Goal: Information Seeking & Learning: Learn about a topic

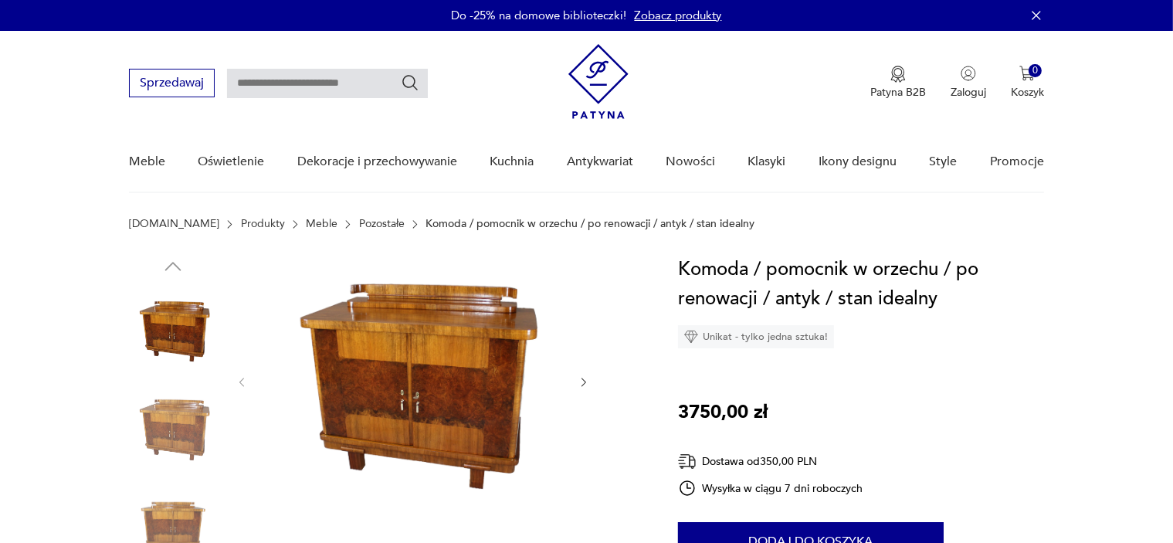
click at [581, 380] on icon "button" at bounding box center [584, 382] width 13 height 13
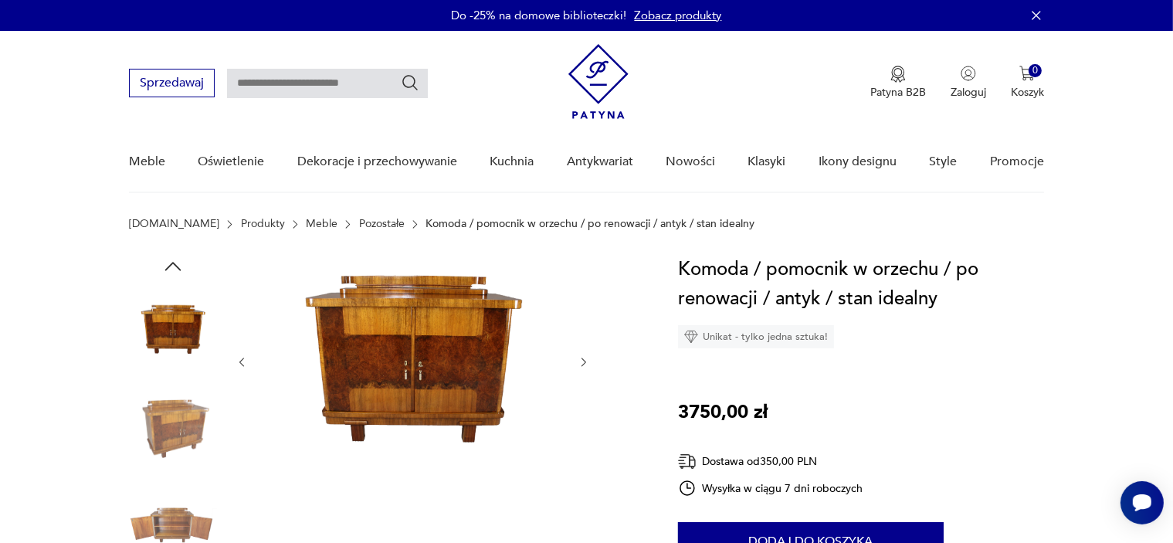
click at [581, 380] on div at bounding box center [413, 362] width 355 height 215
click at [590, 346] on div at bounding box center [413, 362] width 355 height 215
click at [586, 358] on icon "button" at bounding box center [584, 362] width 13 height 13
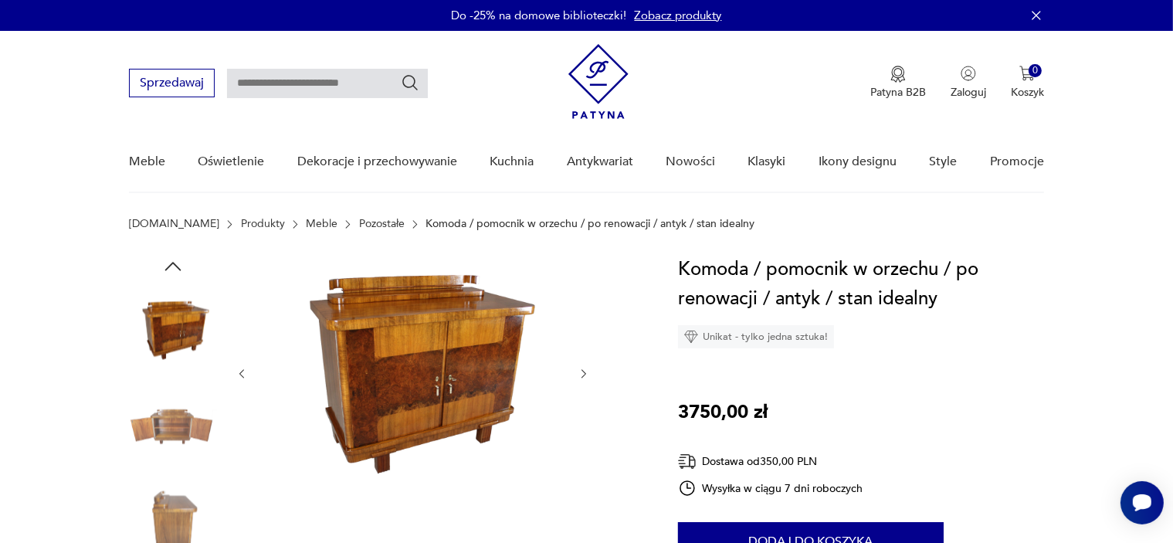
click at [581, 364] on div at bounding box center [413, 374] width 355 height 238
click at [581, 375] on icon "button" at bounding box center [584, 374] width 13 height 13
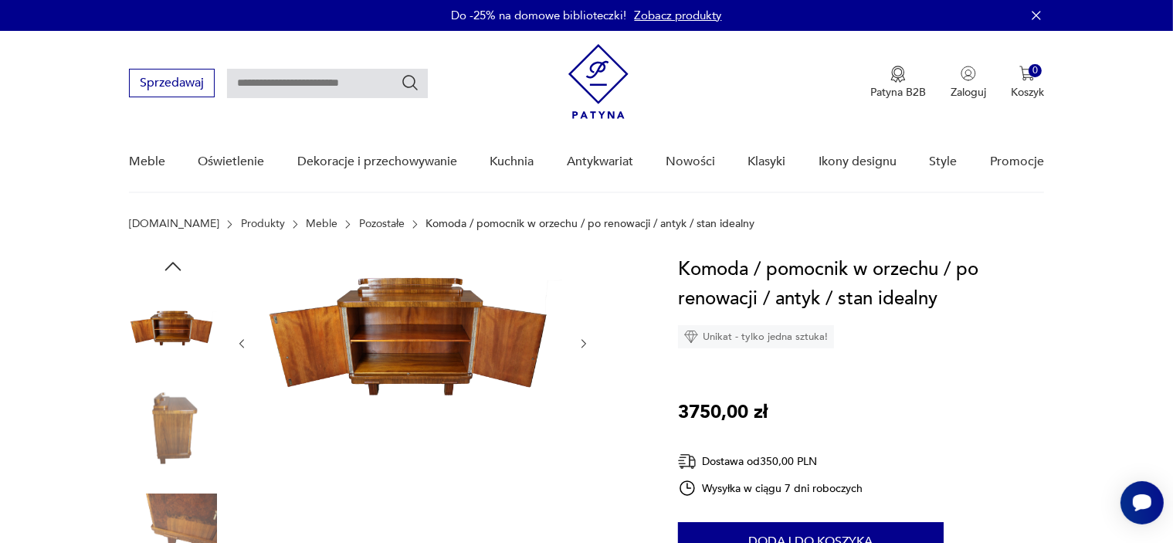
click at [591, 341] on div at bounding box center [385, 479] width 512 height 448
click at [577, 342] on div at bounding box center [413, 344] width 355 height 178
click at [581, 342] on icon "button" at bounding box center [584, 343] width 13 height 13
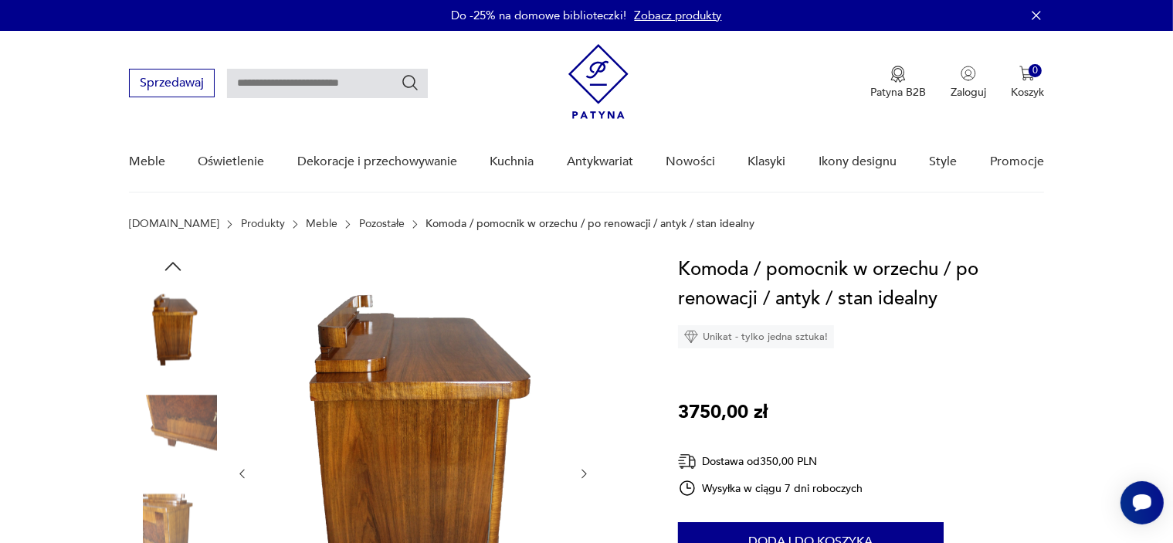
click at [579, 472] on icon "button" at bounding box center [584, 473] width 13 height 13
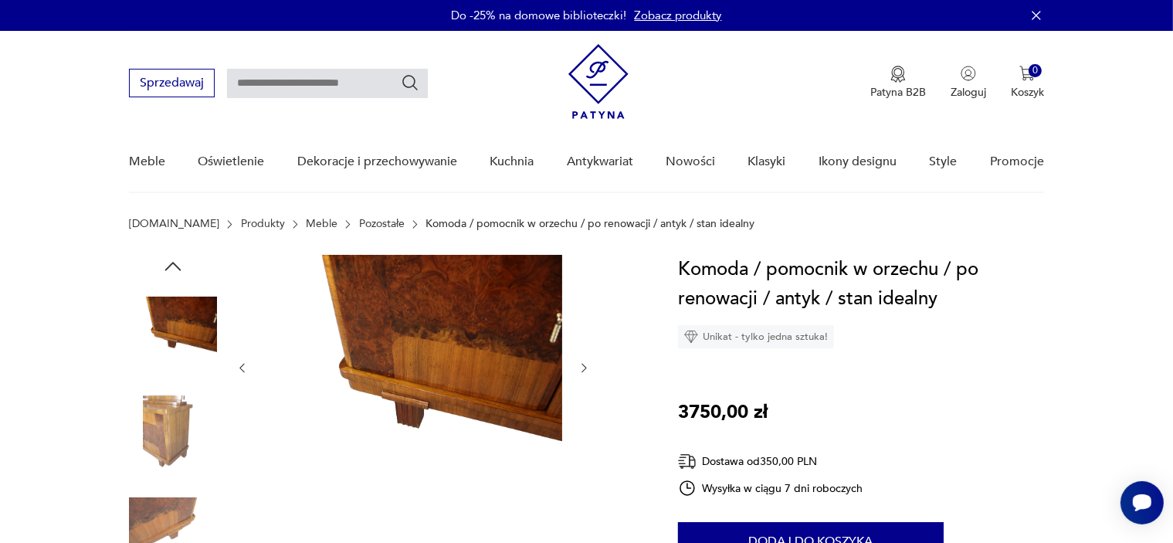
drag, startPoint x: 586, startPoint y: 368, endPoint x: 578, endPoint y: 367, distance: 7.8
drag, startPoint x: 578, startPoint y: 367, endPoint x: 575, endPoint y: 419, distance: 52.7
click at [575, 419] on div at bounding box center [413, 368] width 355 height 226
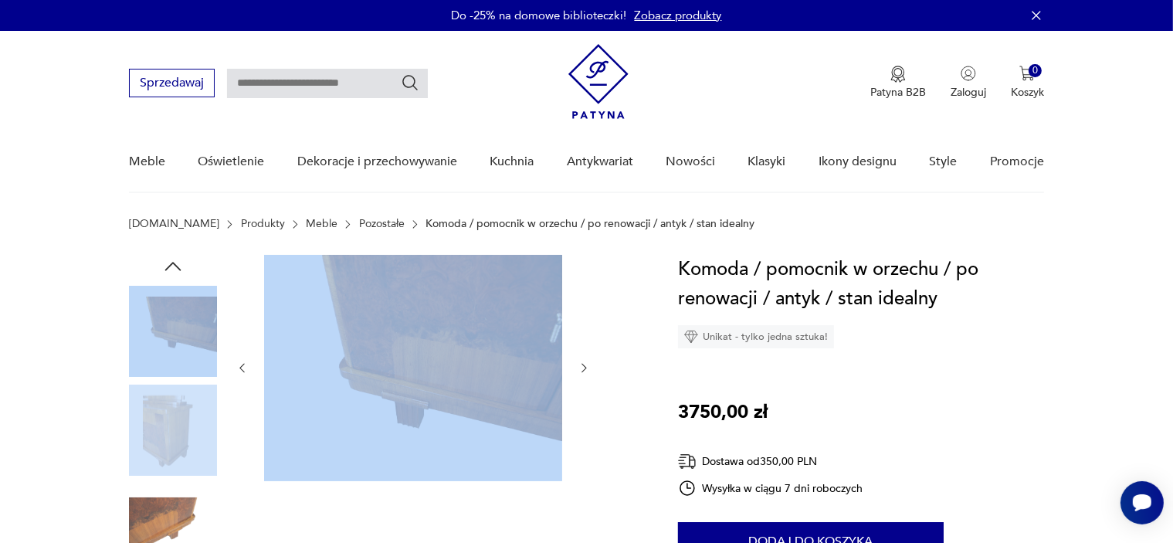
drag, startPoint x: 575, startPoint y: 419, endPoint x: 106, endPoint y: 493, distance: 474.4
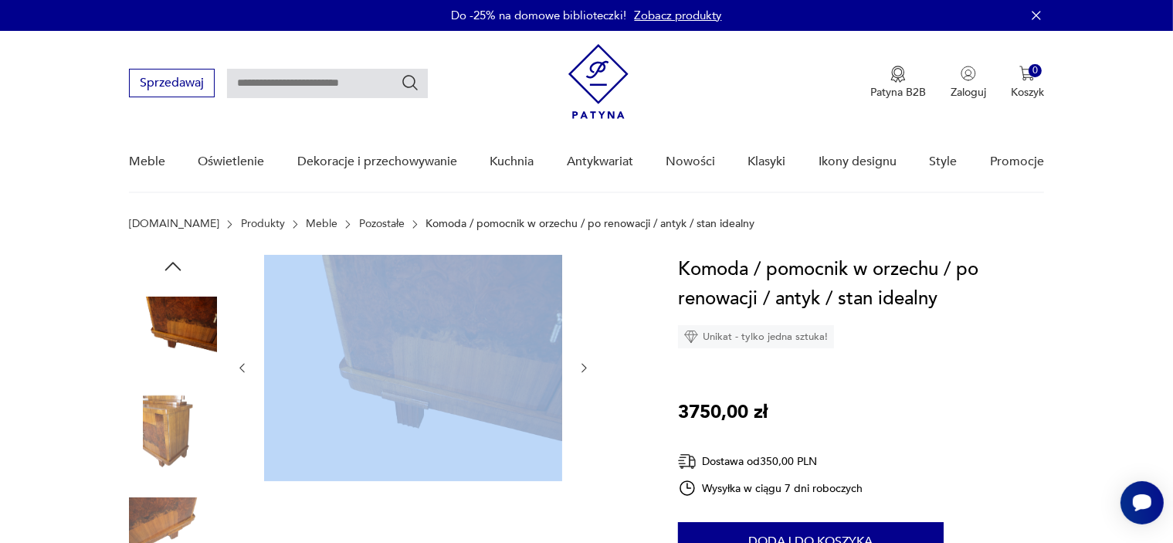
click at [142, 527] on img at bounding box center [173, 527] width 88 height 88
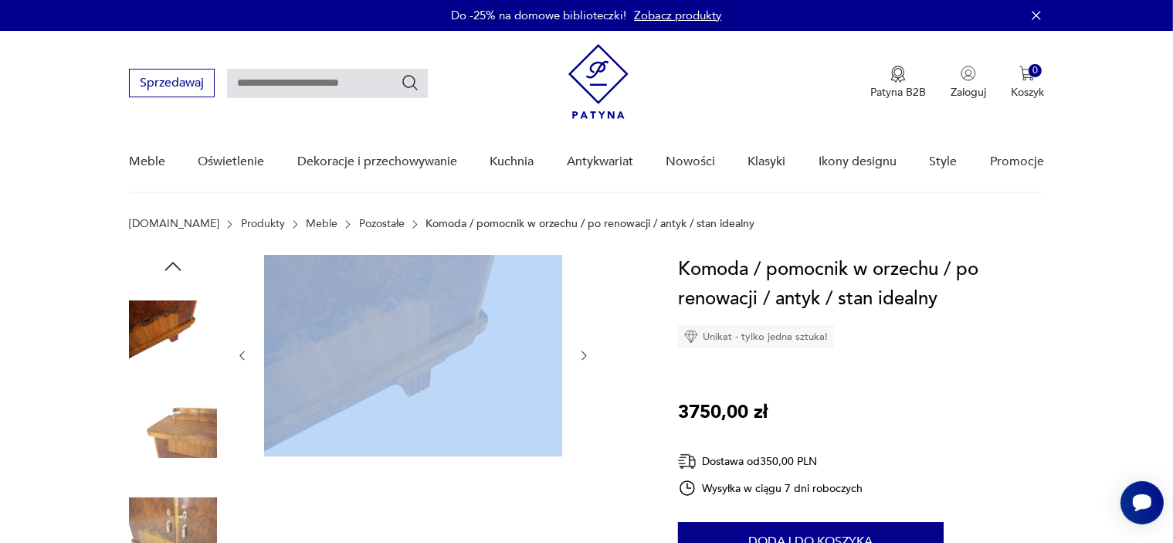
click at [387, 386] on img at bounding box center [413, 354] width 298 height 198
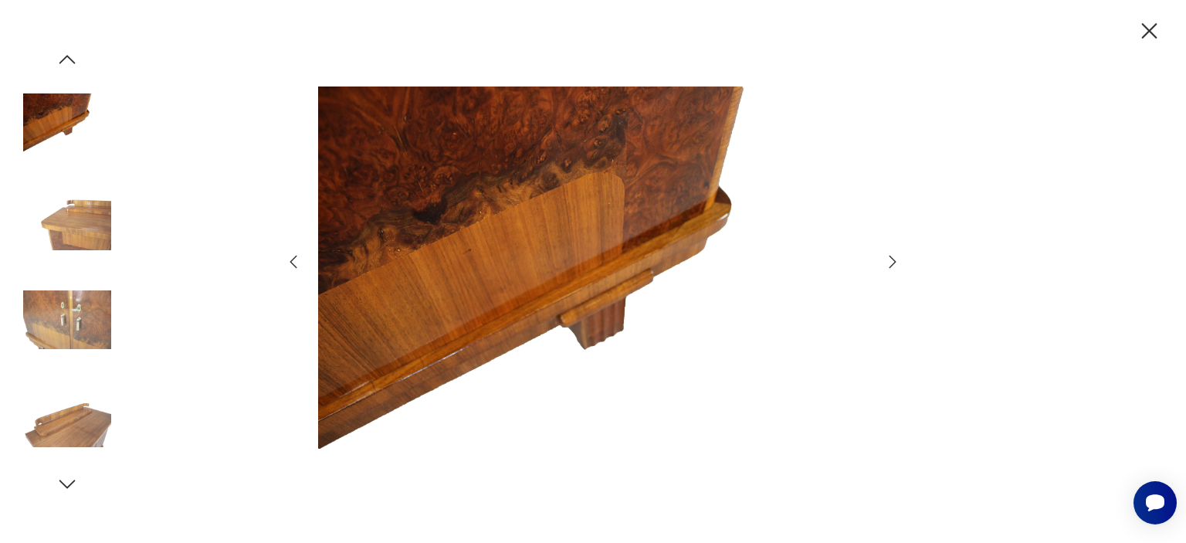
click at [900, 261] on icon "button" at bounding box center [892, 262] width 19 height 19
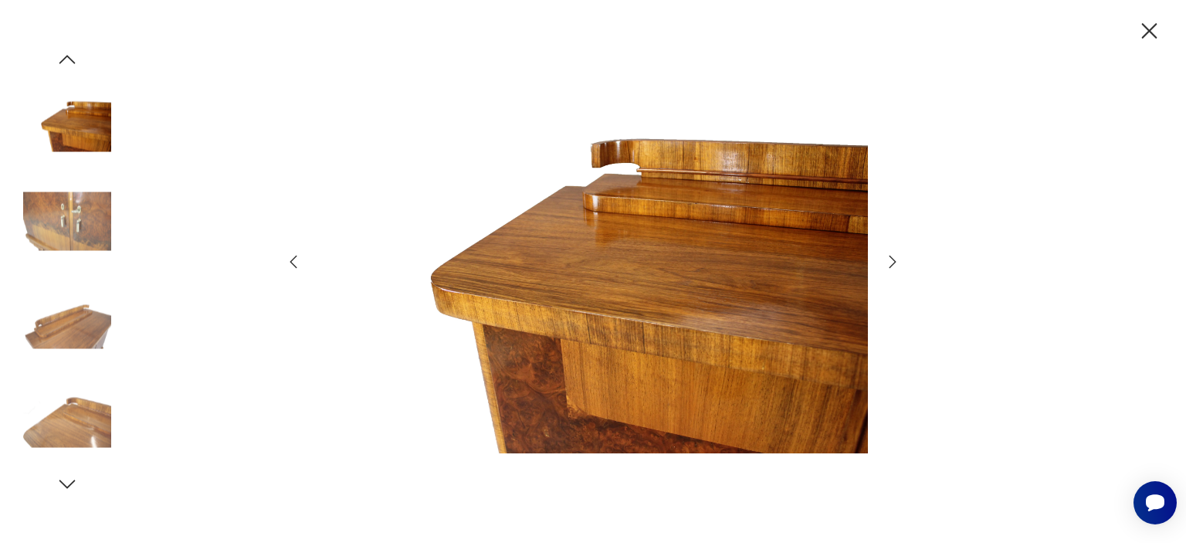
click at [894, 261] on icon "button" at bounding box center [893, 262] width 7 height 12
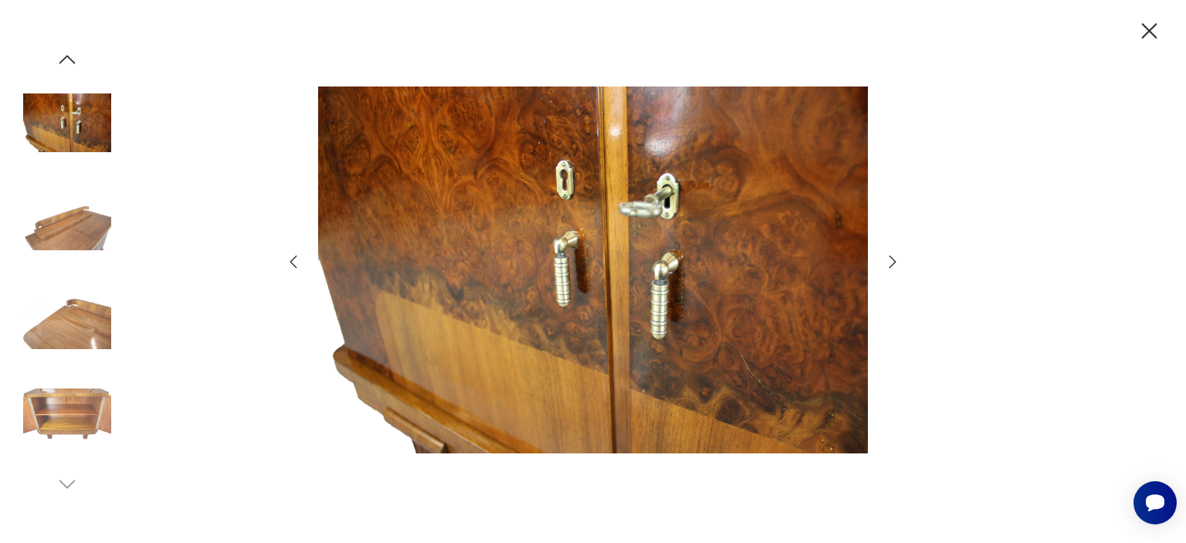
click at [894, 261] on icon "button" at bounding box center [893, 262] width 7 height 12
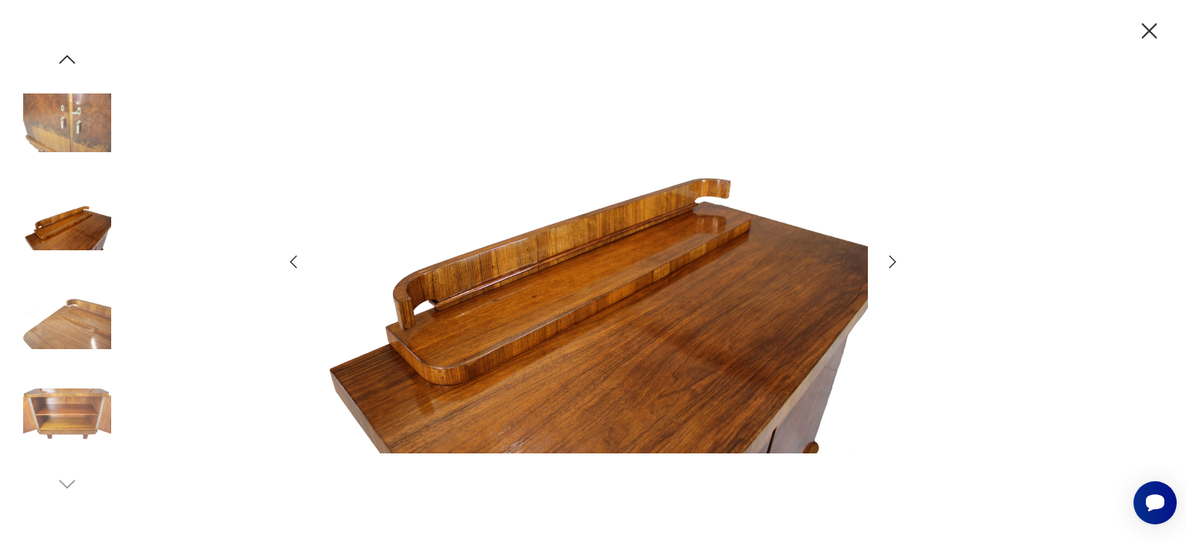
click at [894, 261] on icon "button" at bounding box center [893, 262] width 7 height 12
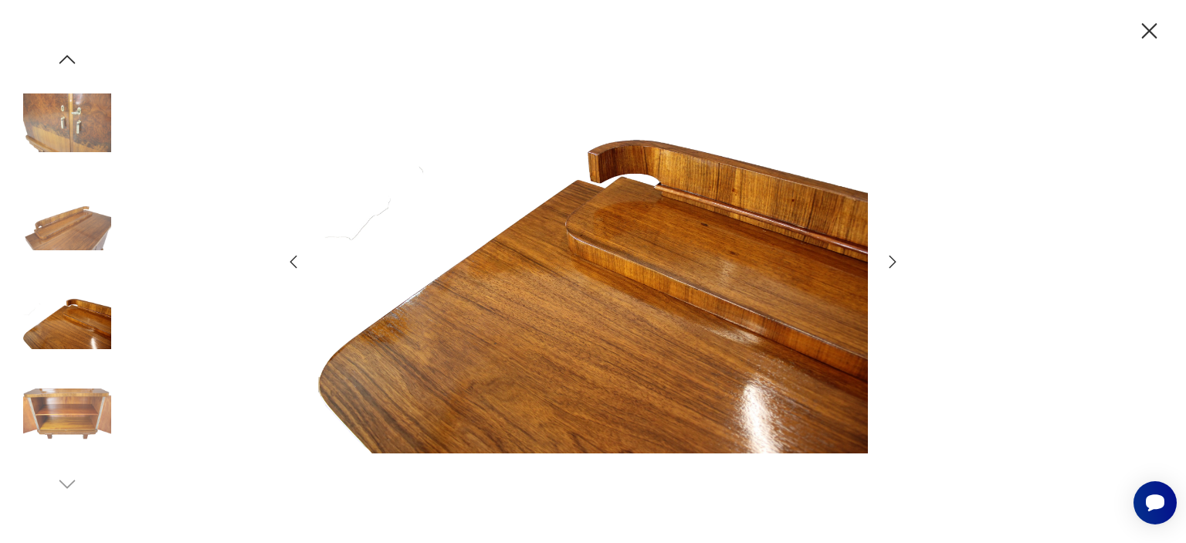
click at [893, 261] on icon "button" at bounding box center [892, 262] width 19 height 19
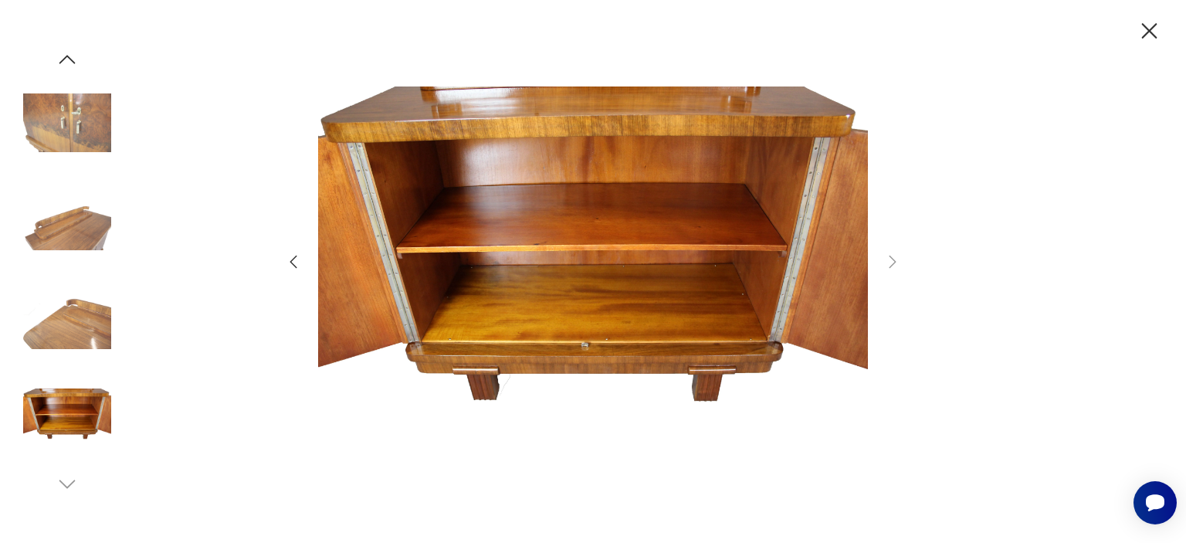
click at [1155, 24] on icon "button" at bounding box center [1149, 30] width 15 height 15
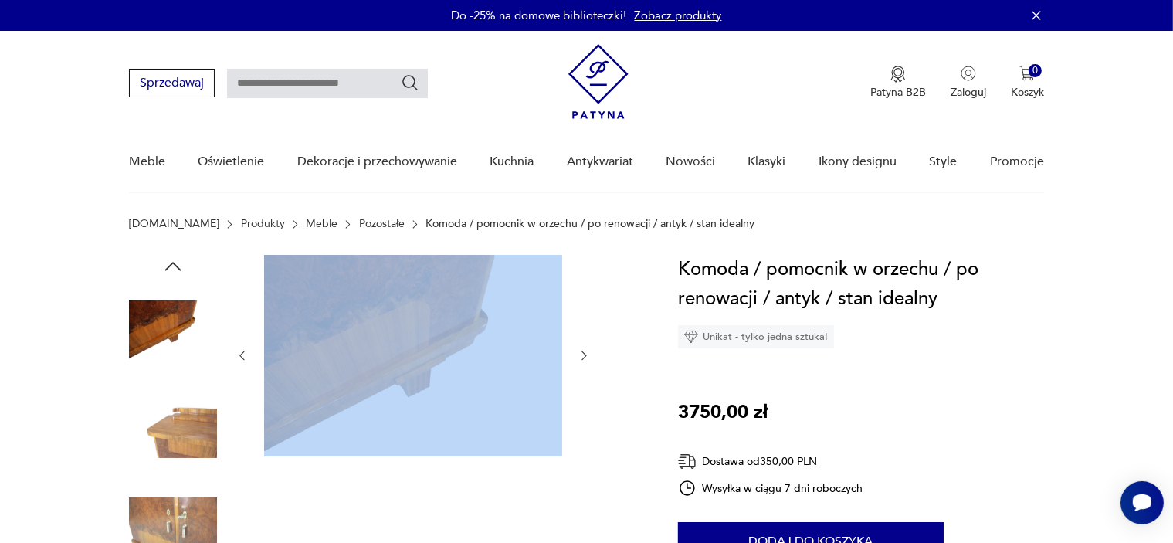
click at [549, 333] on img at bounding box center [413, 354] width 298 height 198
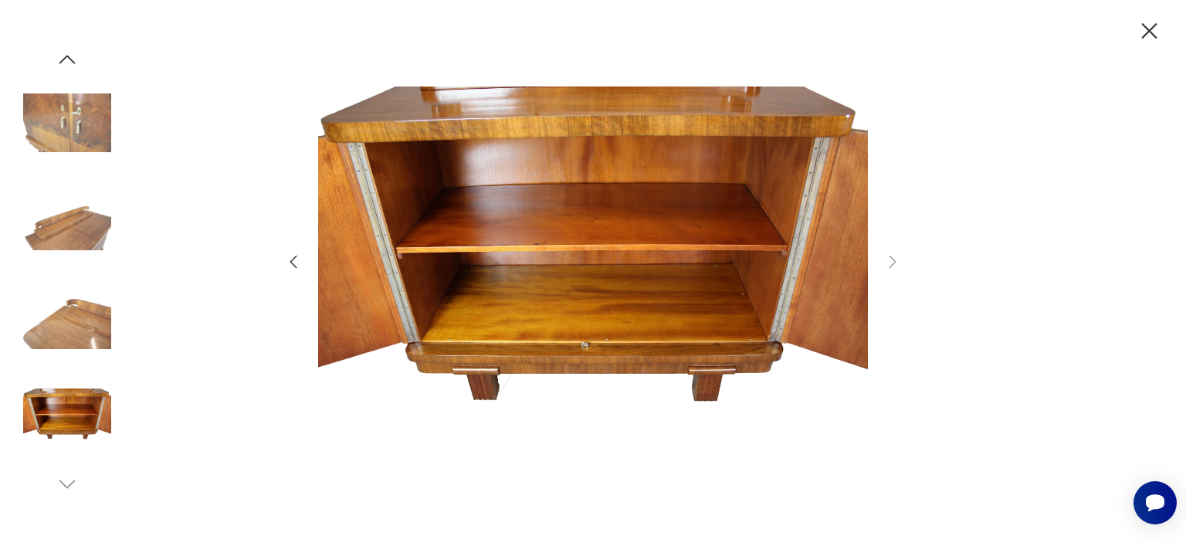
click at [65, 126] on img at bounding box center [67, 123] width 88 height 88
